Goal: Transaction & Acquisition: Purchase product/service

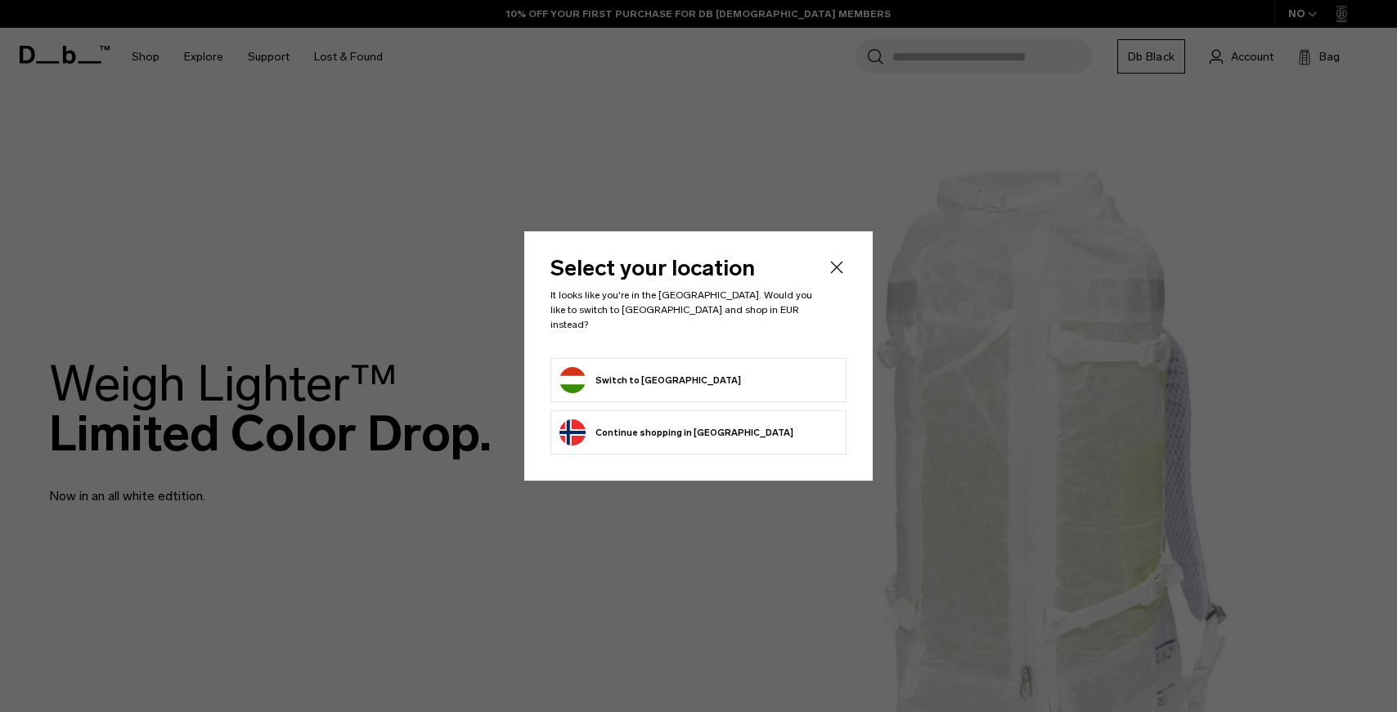
click at [650, 429] on button "Continue browsing Norway store Continue shopping in Norway" at bounding box center [676, 433] width 234 height 26
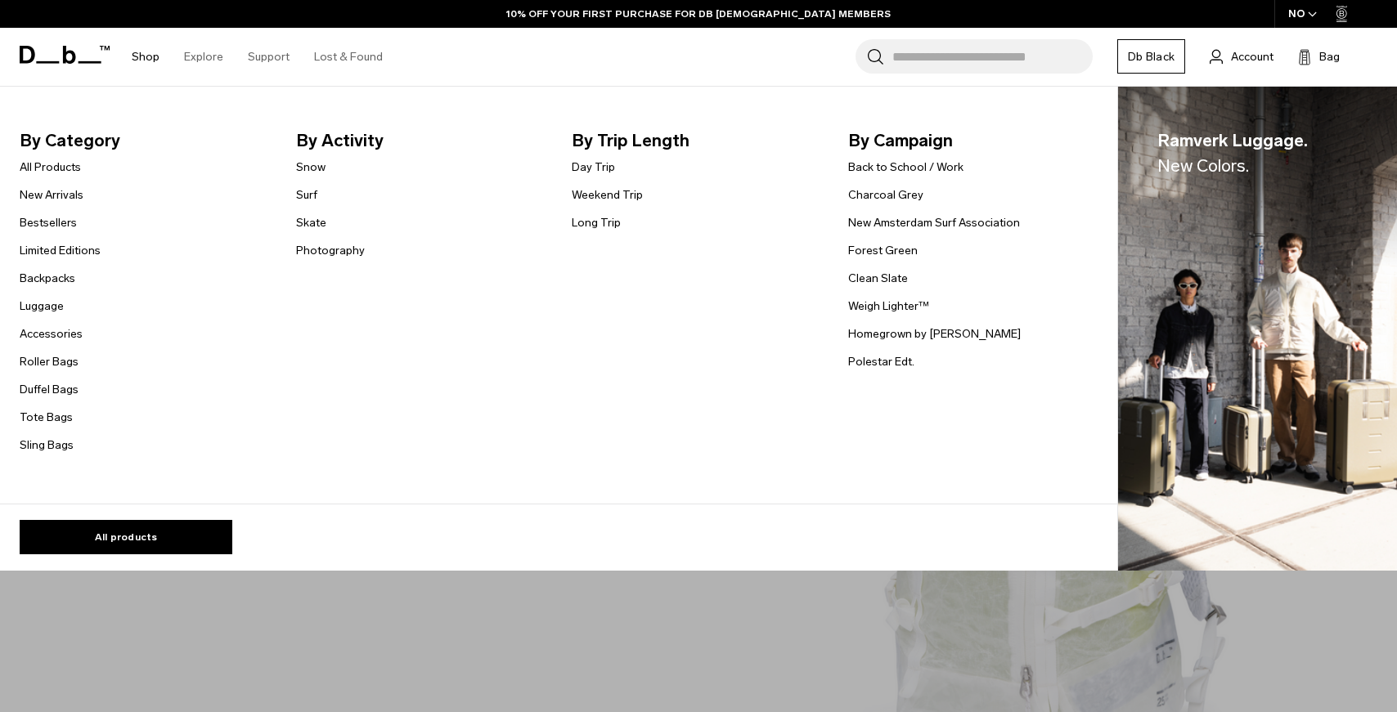
click at [149, 60] on link "Shop" at bounding box center [146, 57] width 28 height 58
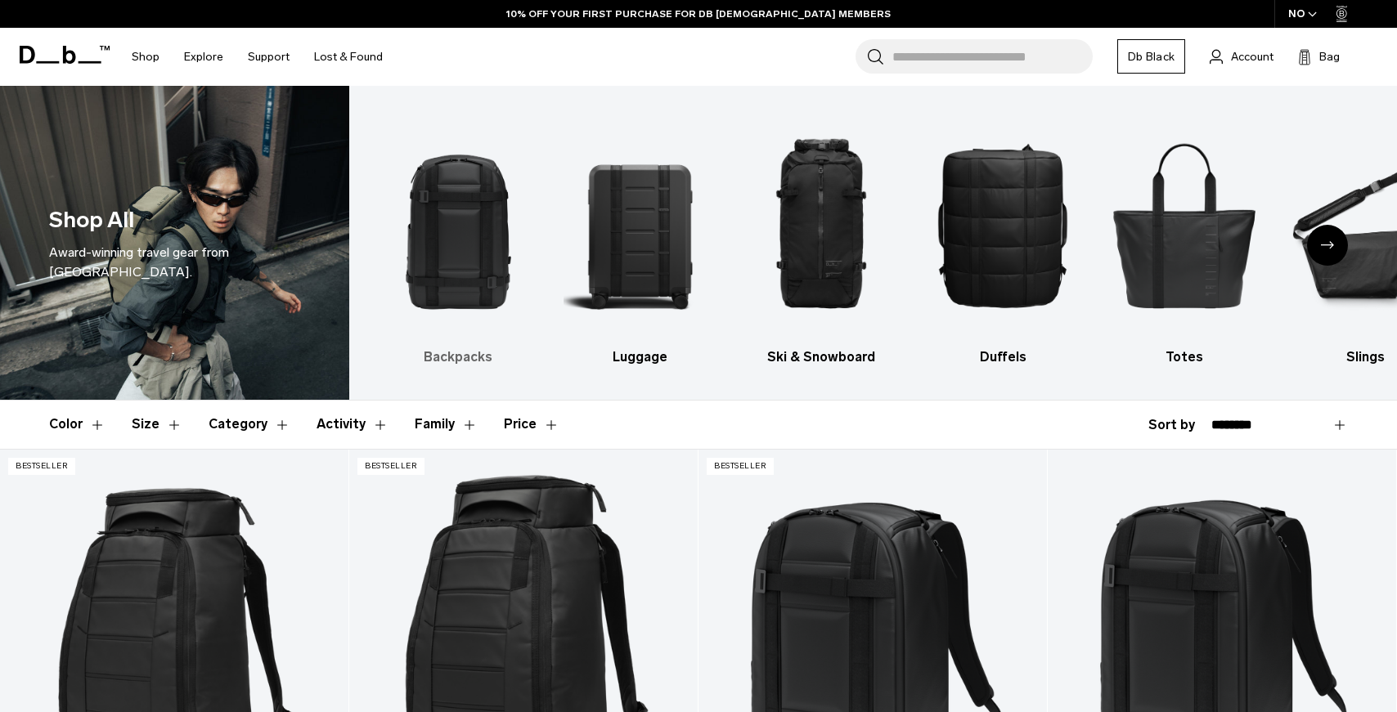
click at [455, 251] on img "1 / 10" at bounding box center [458, 224] width 153 height 229
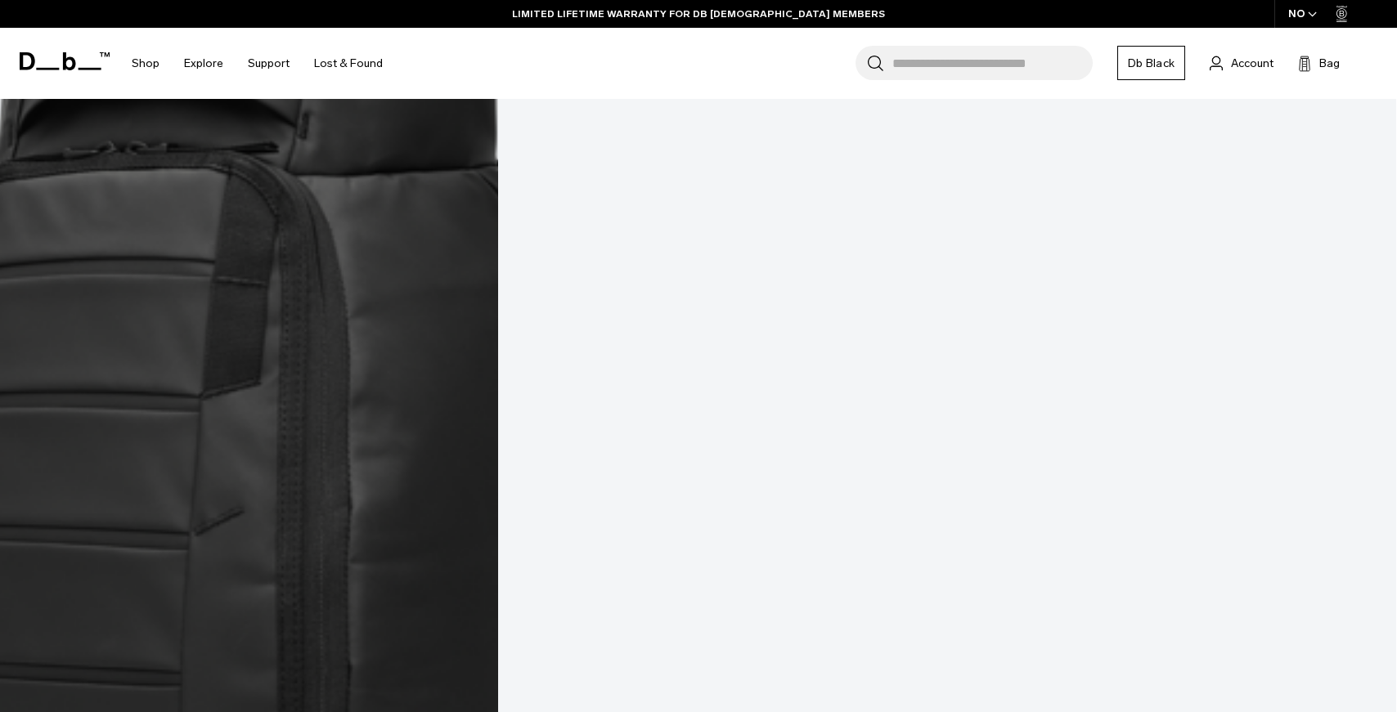
scroll to position [2323, 0]
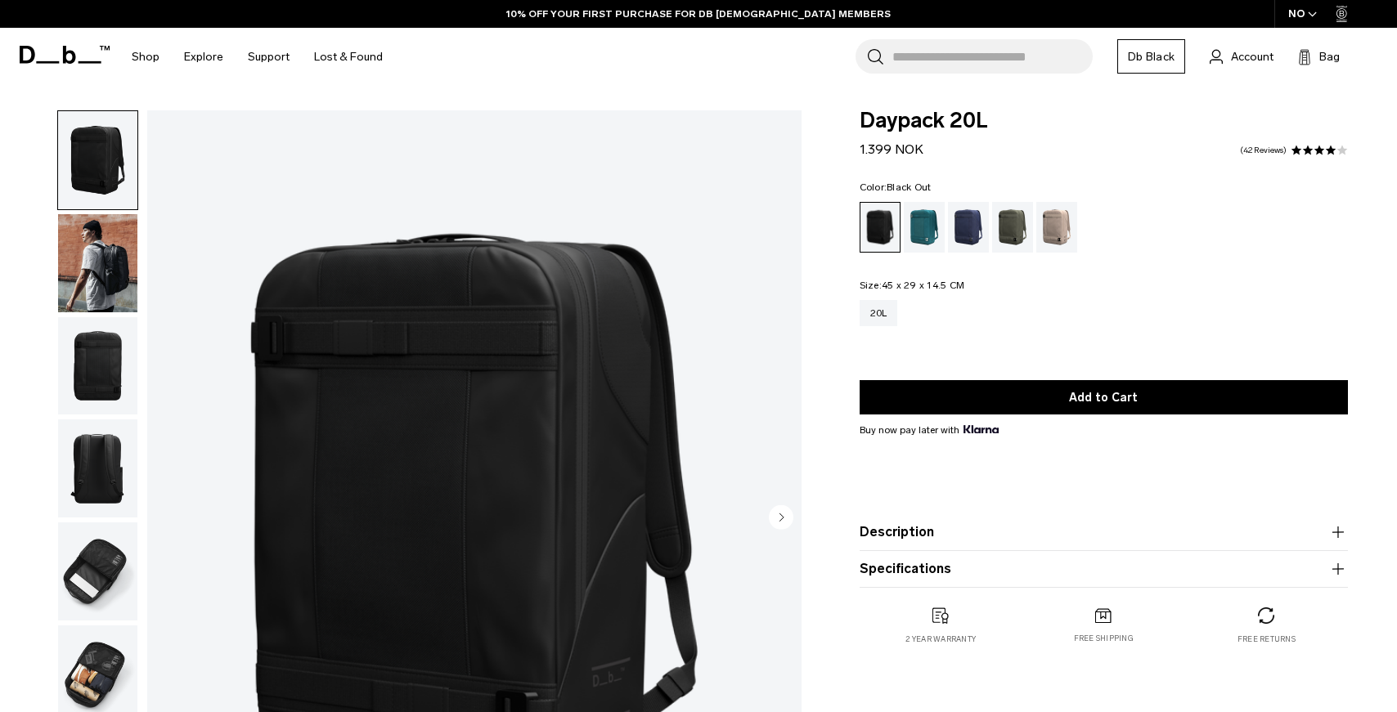
click at [106, 269] on img "button" at bounding box center [97, 263] width 79 height 98
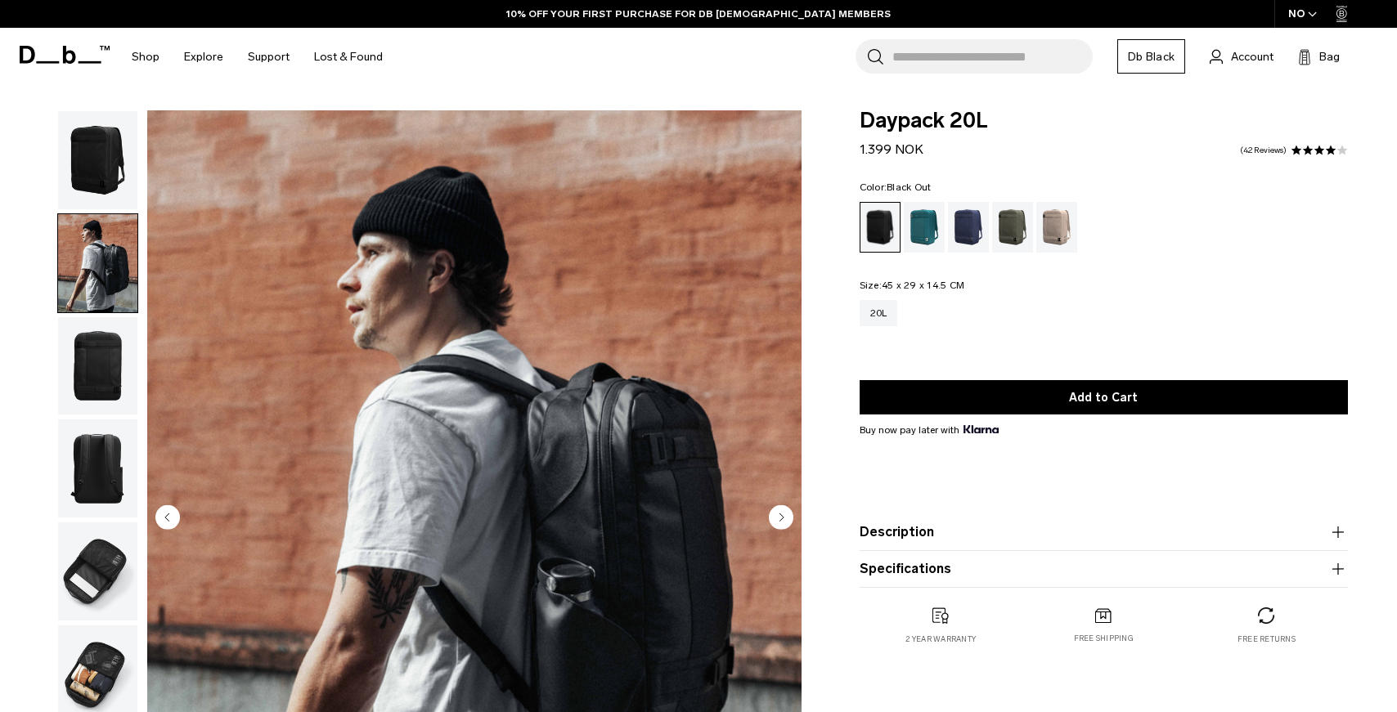
click at [103, 369] on img "button" at bounding box center [97, 366] width 79 height 98
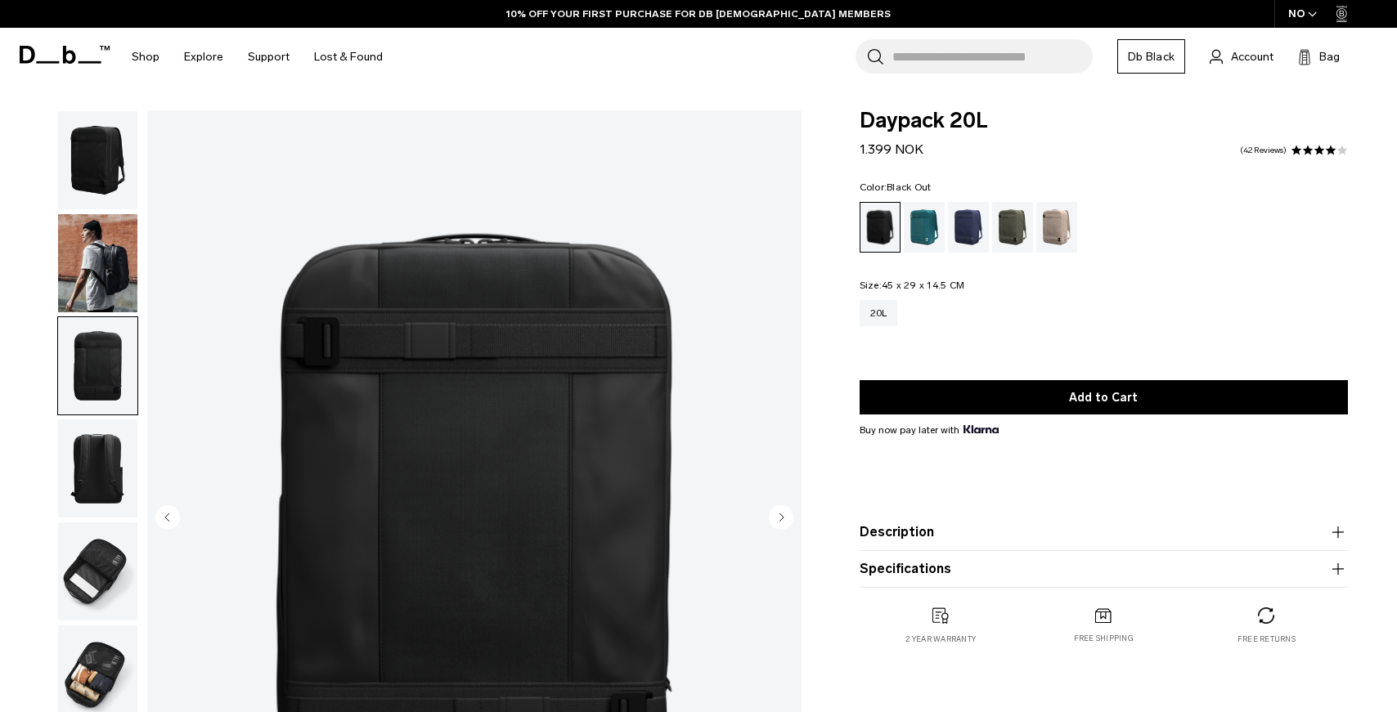
click at [102, 415] on ul at bounding box center [97, 468] width 81 height 716
click at [103, 444] on img "button" at bounding box center [97, 469] width 79 height 98
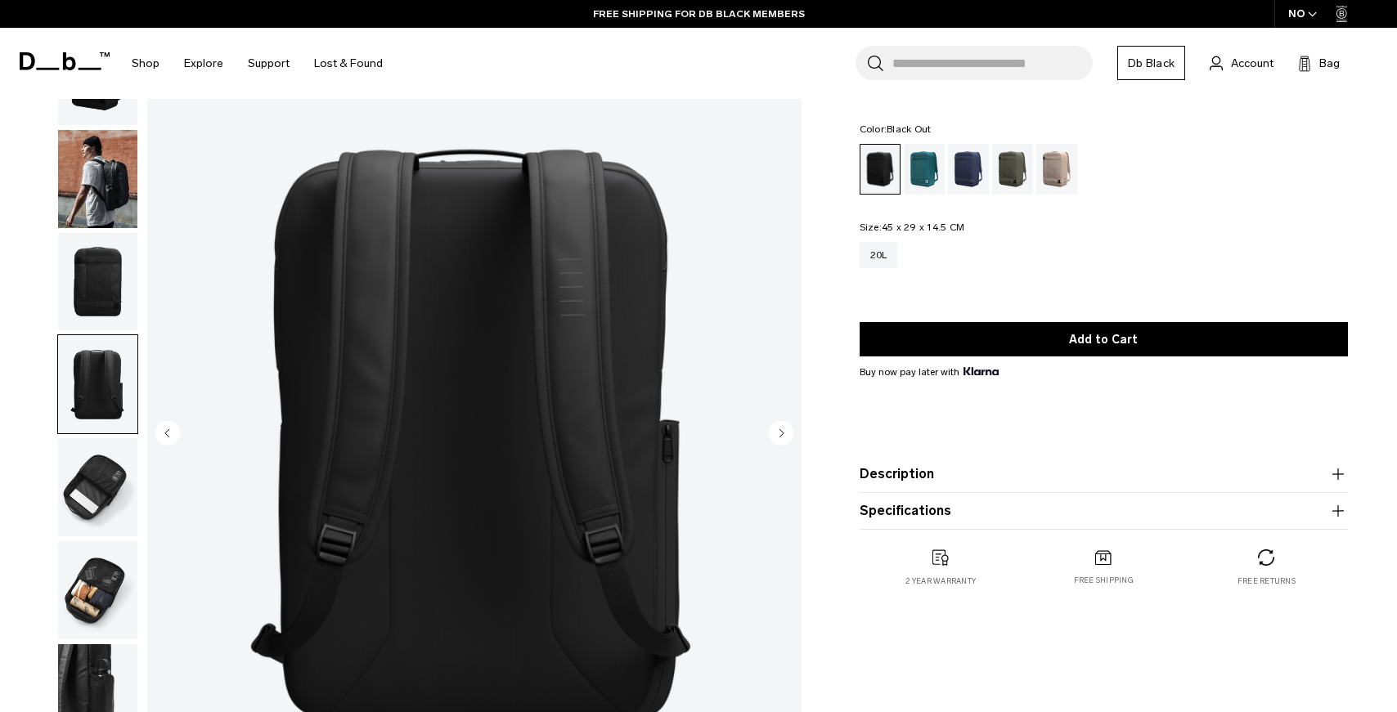
click at [92, 487] on img "button" at bounding box center [97, 487] width 79 height 98
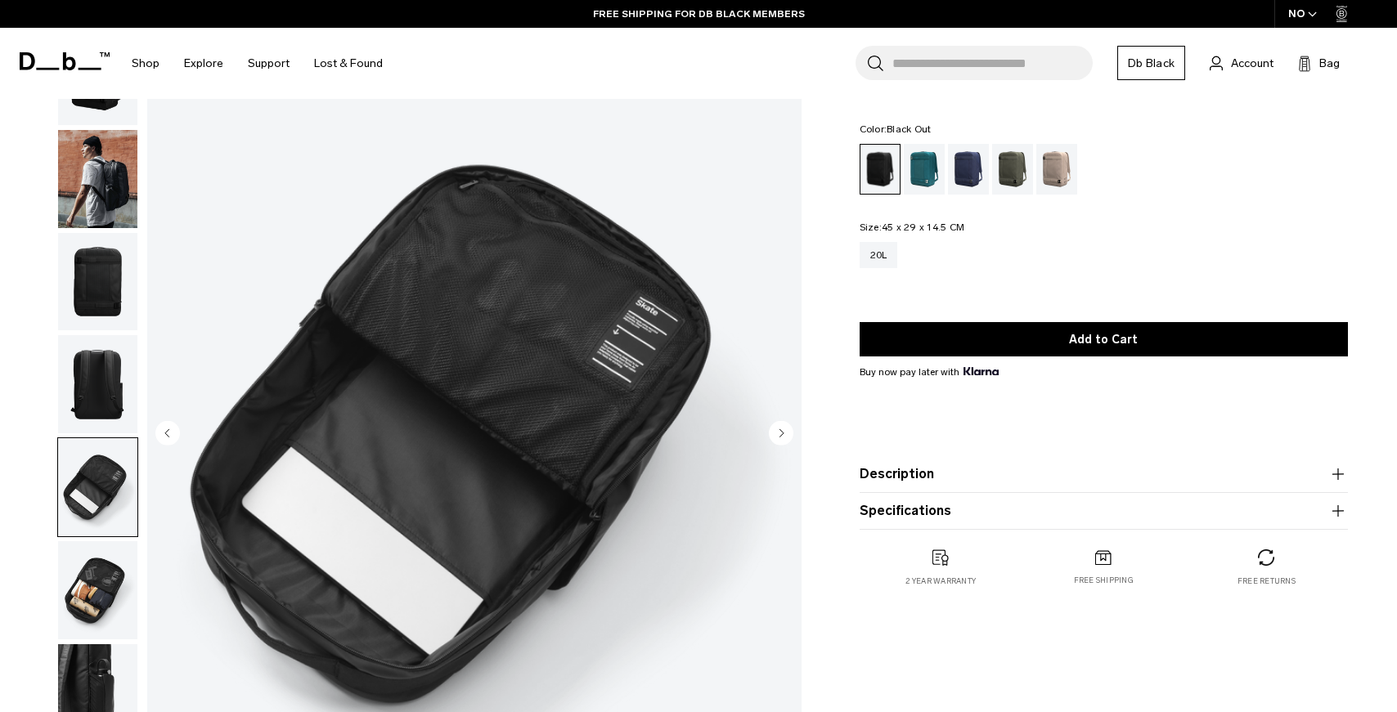
scroll to position [193, 0]
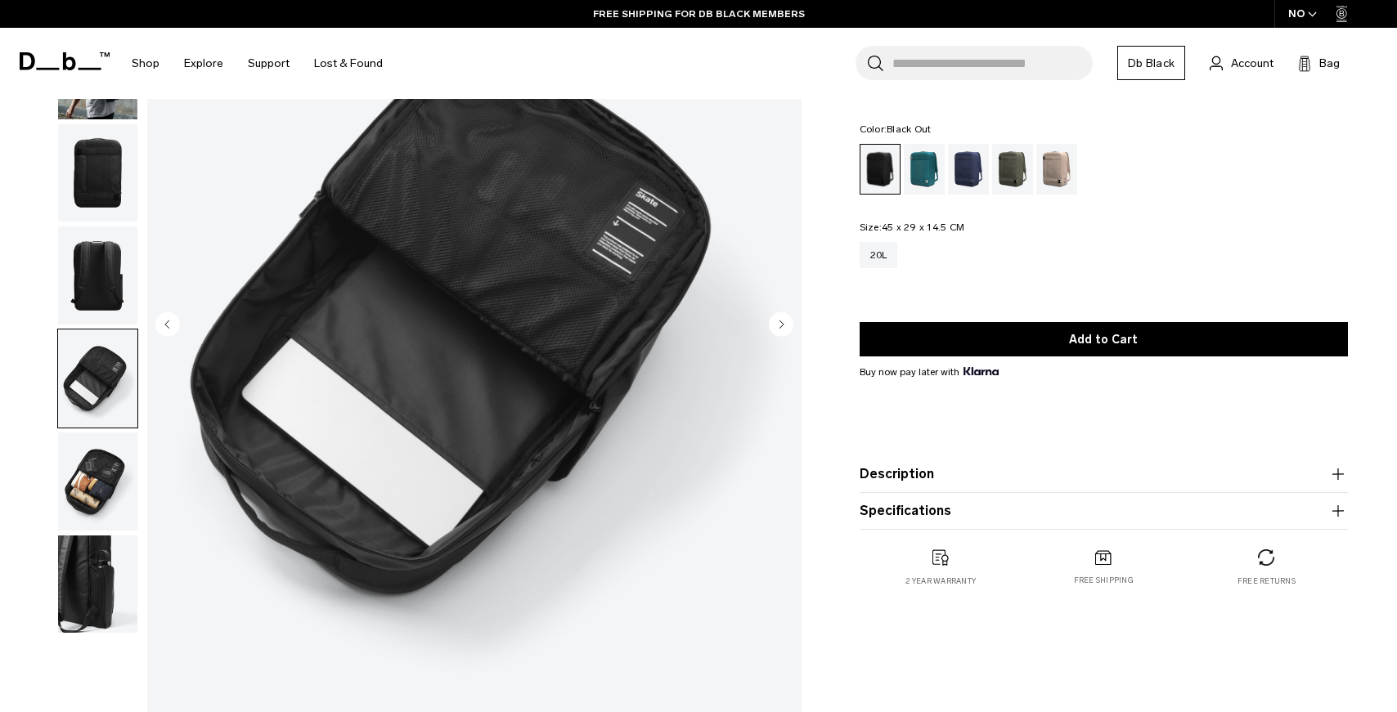
click at [92, 487] on img "button" at bounding box center [97, 482] width 79 height 98
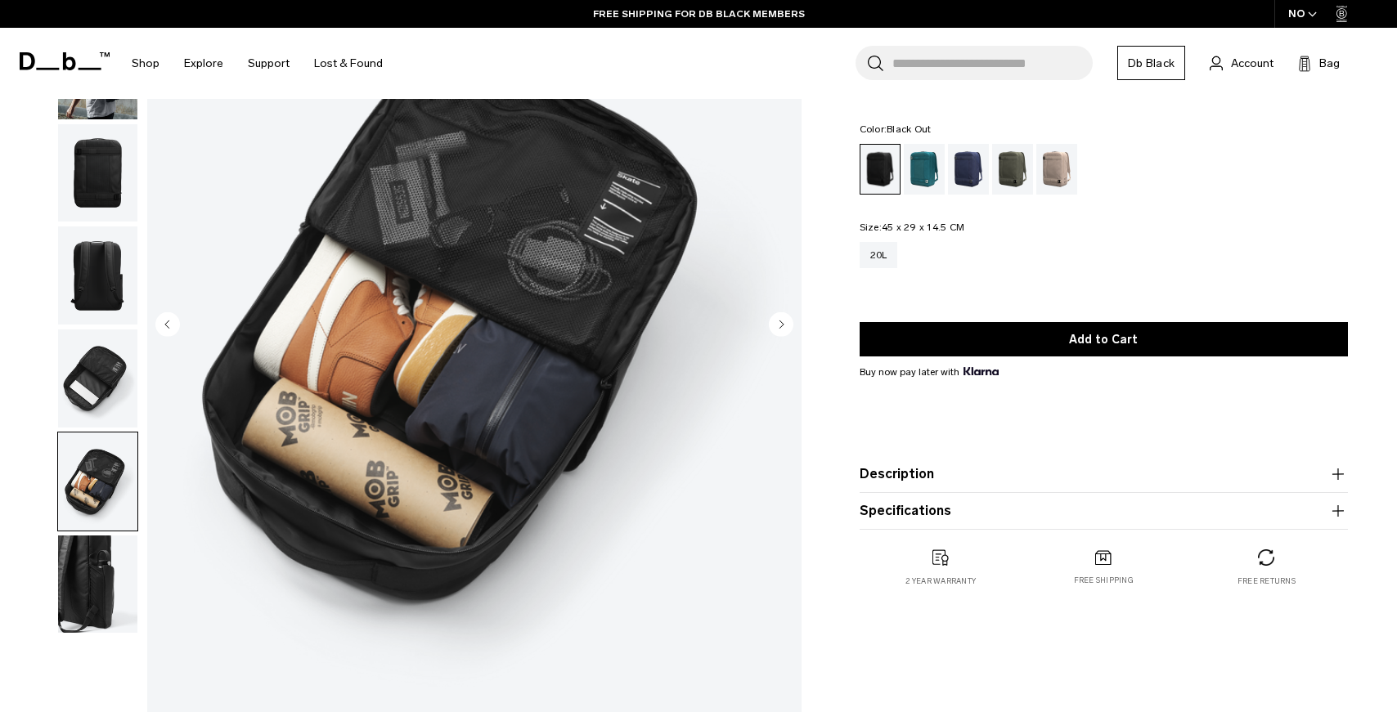
click at [91, 576] on img "button" at bounding box center [97, 585] width 79 height 98
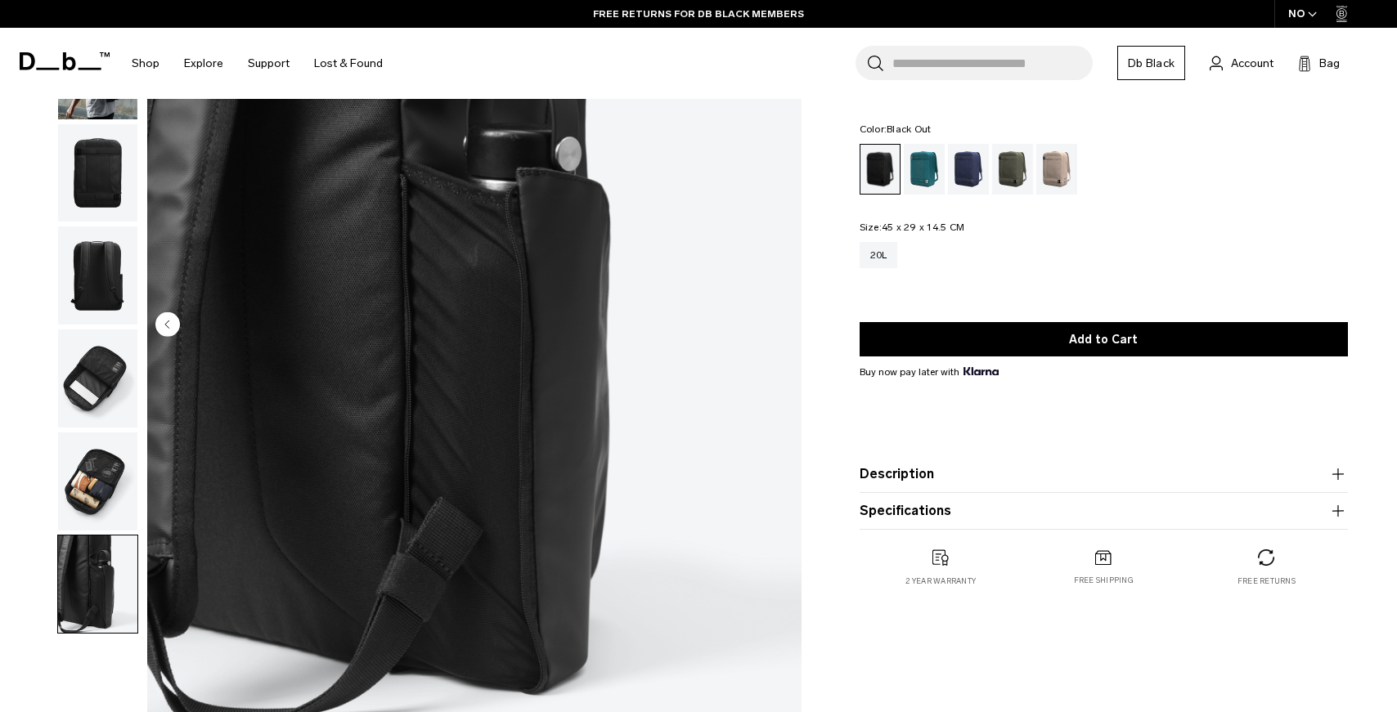
scroll to position [0, 0]
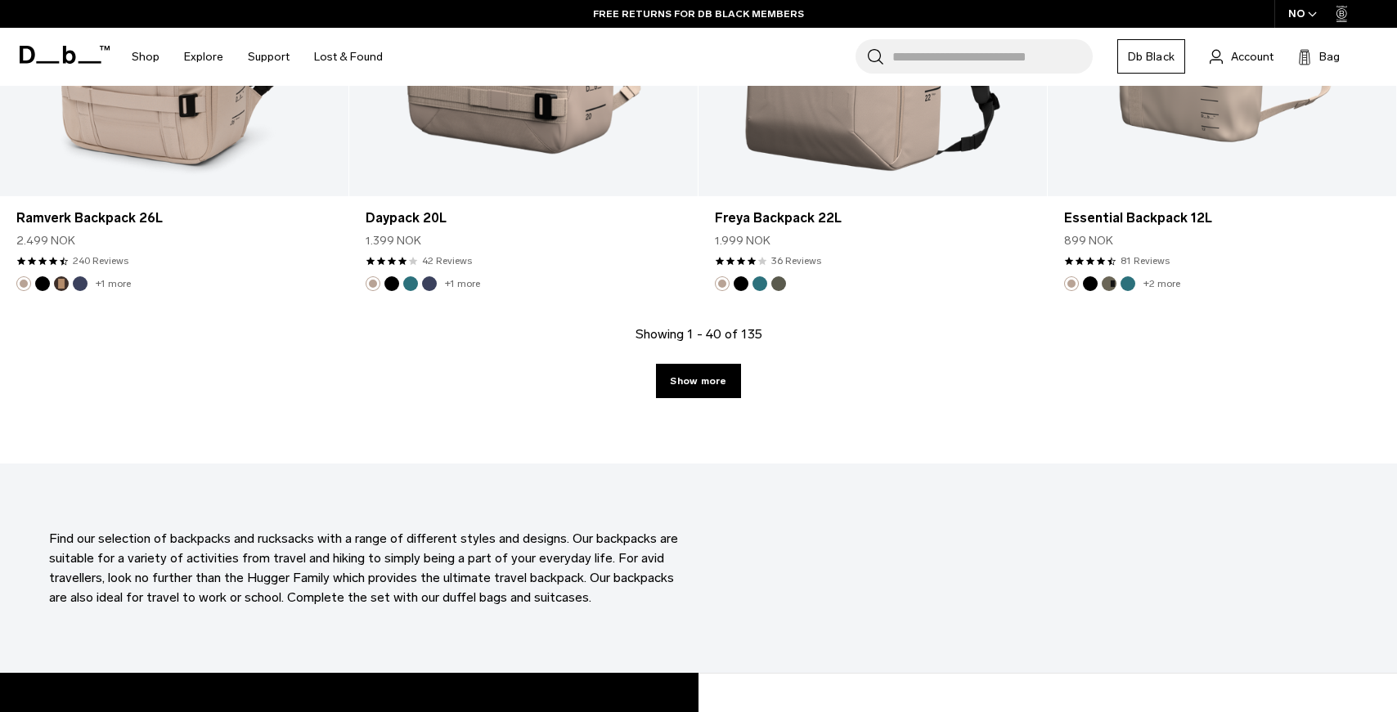
scroll to position [5207, 0]
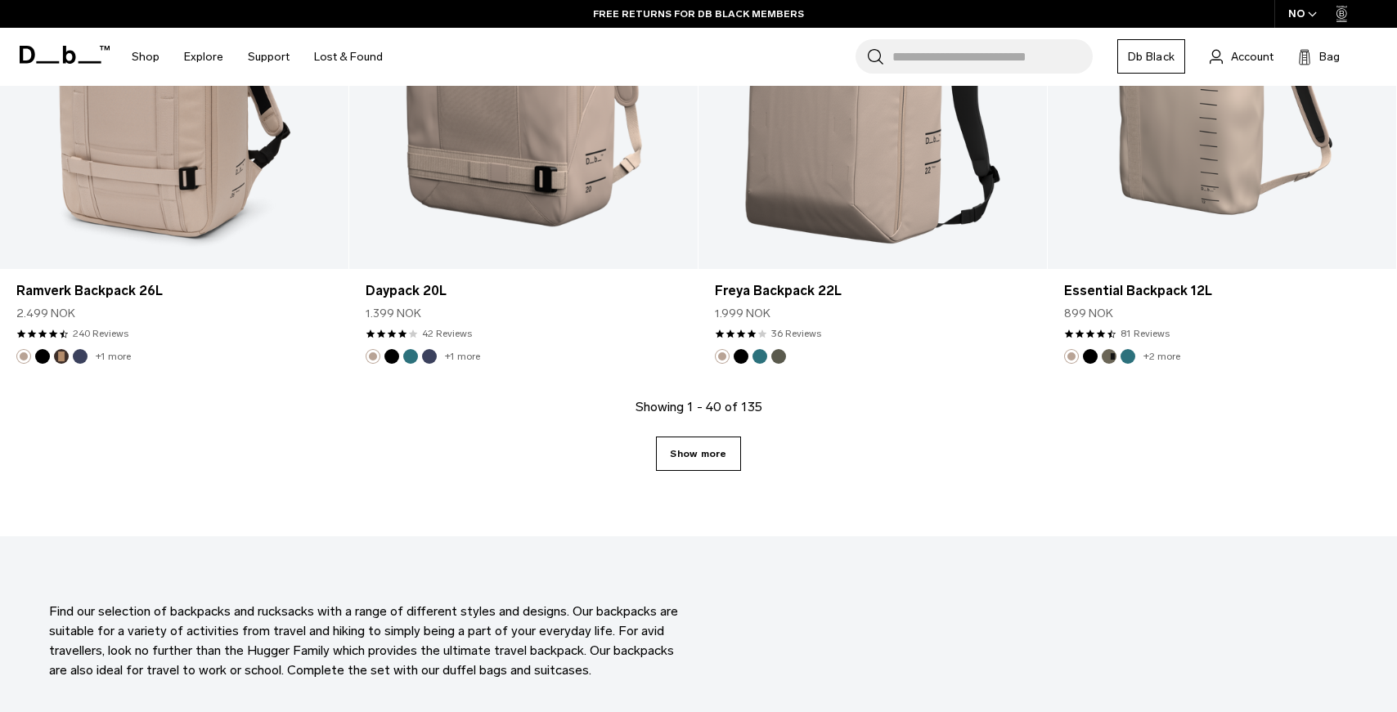
click at [702, 456] on link "Show more" at bounding box center [698, 454] width 84 height 34
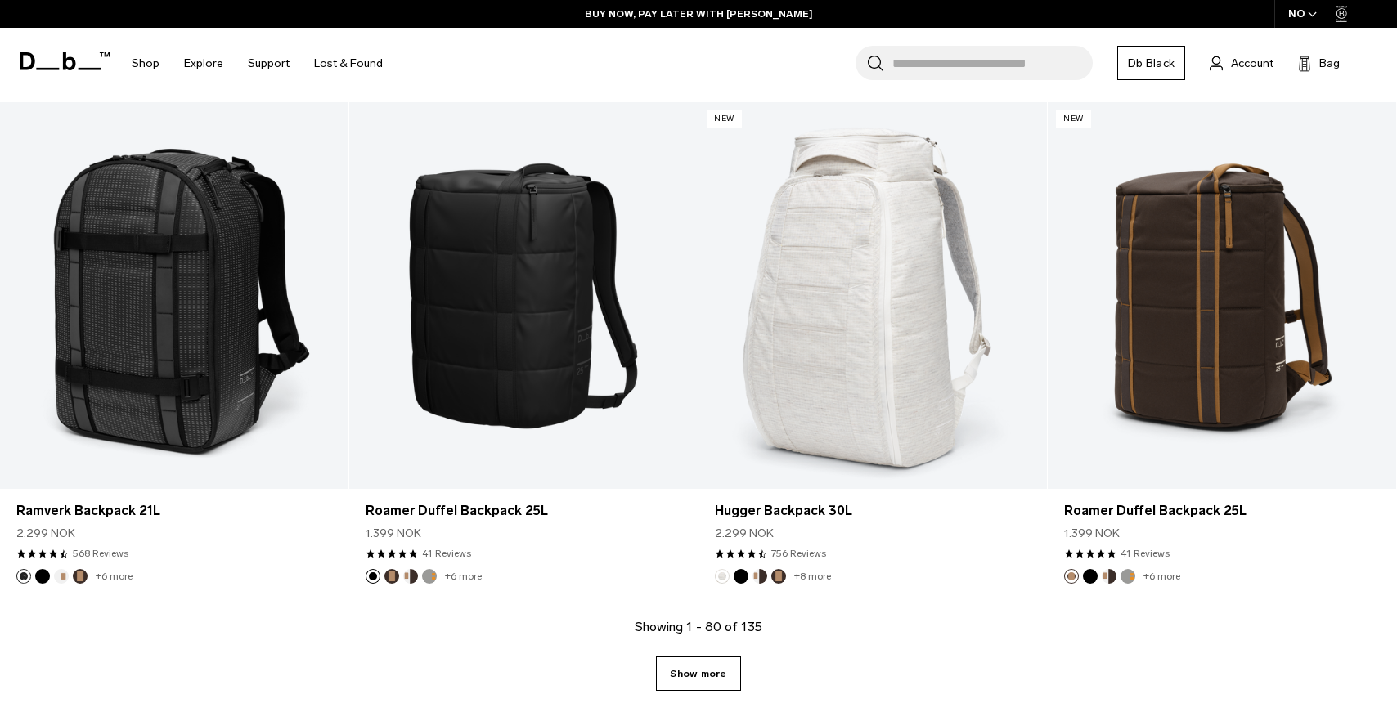
scroll to position [10251, 0]
